Goal: Task Accomplishment & Management: Complete application form

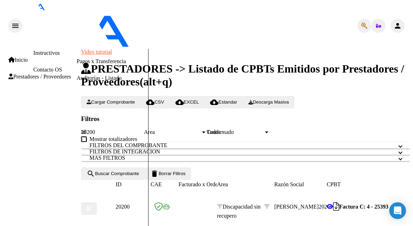
scroll to position [619, 0]
type input "C:\fakepath\20235372011_011_00004_00025826.pdf"
type input "C:\fakepath\20235372011_011_00004_00025825.pdf"
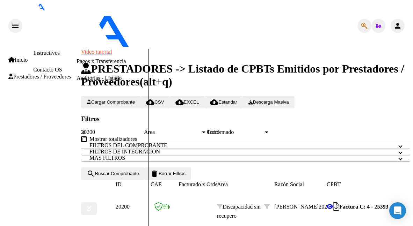
type input "$ 0,00"
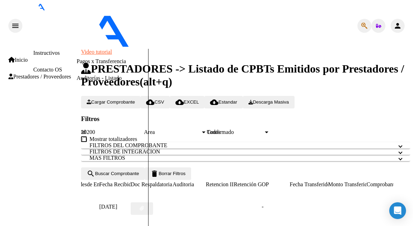
scroll to position [0, 408]
click at [151, 203] on button "button" at bounding box center [139, 209] width 22 height 13
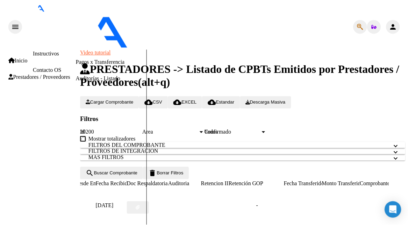
scroll to position [0, 0]
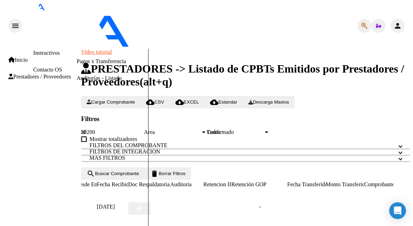
click at [399, 22] on mat-icon "person" at bounding box center [398, 26] width 8 height 8
